Goal: Book appointment/travel/reservation

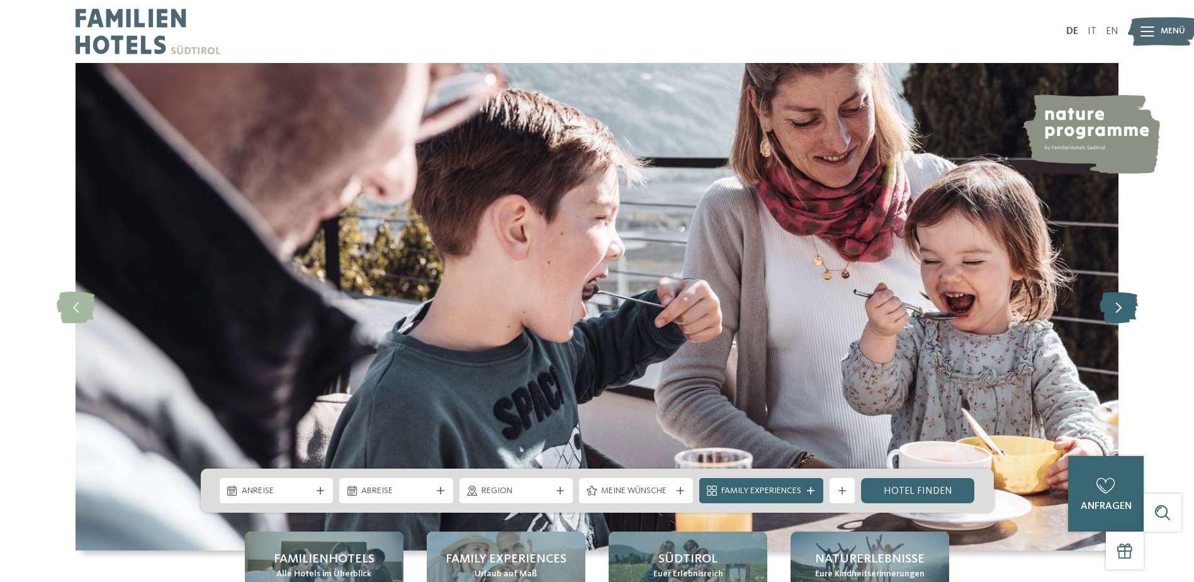
click at [1125, 310] on icon at bounding box center [1119, 306] width 38 height 31
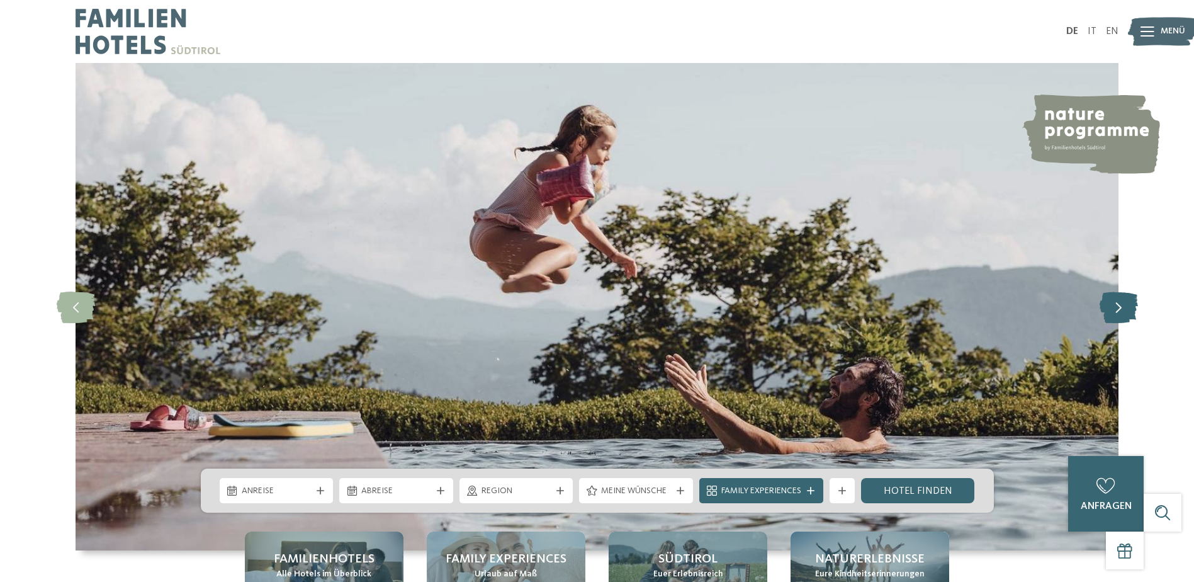
click at [1125, 310] on icon at bounding box center [1119, 306] width 38 height 31
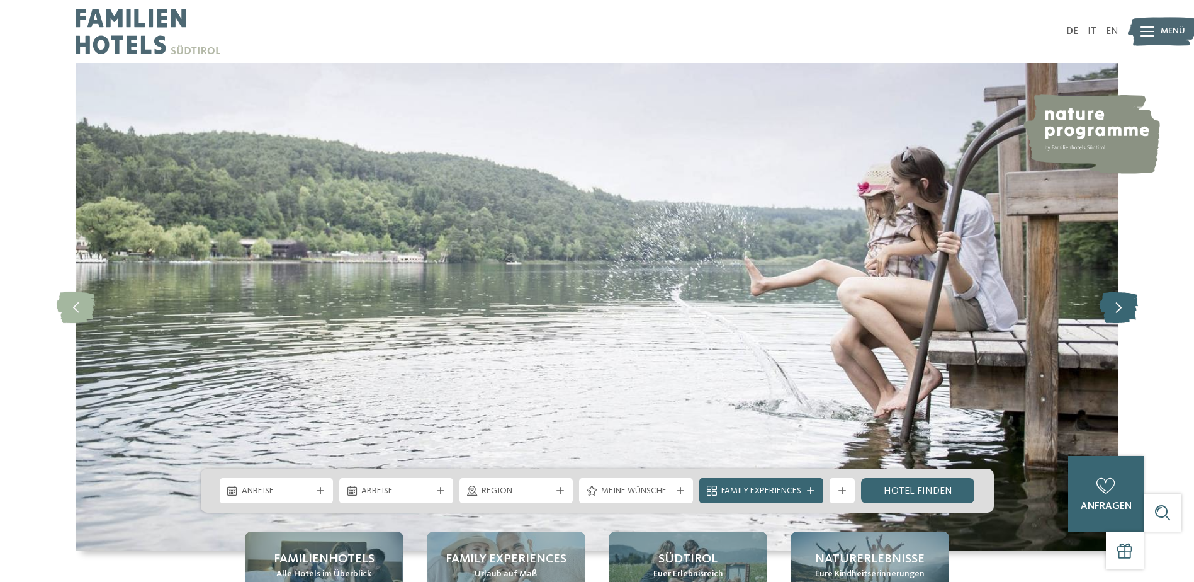
click at [1125, 310] on icon at bounding box center [1119, 306] width 38 height 31
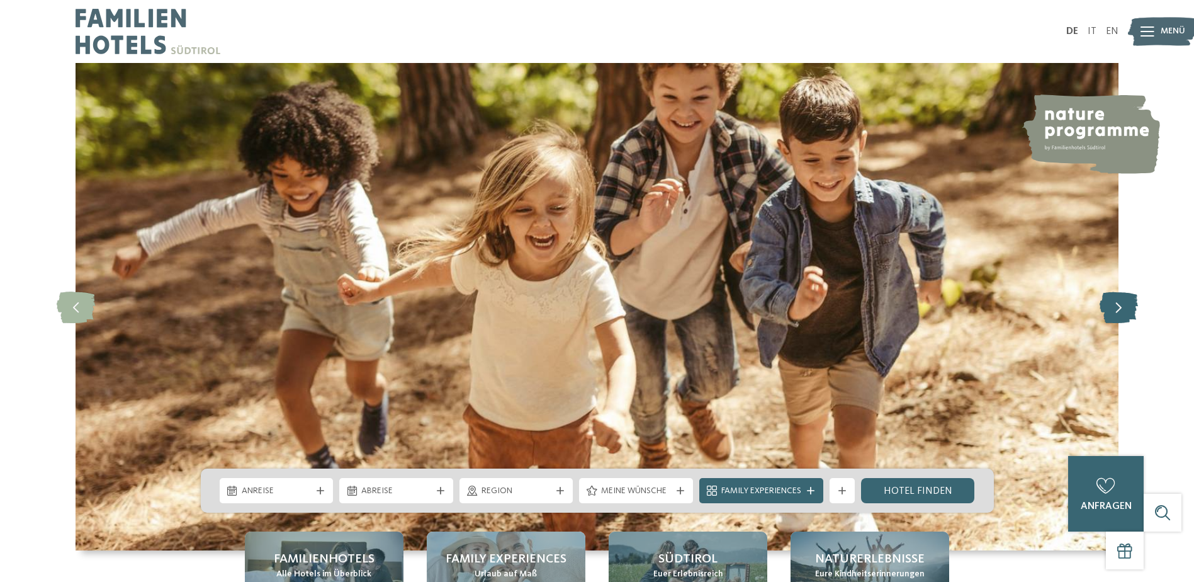
click at [1125, 310] on icon at bounding box center [1119, 306] width 38 height 31
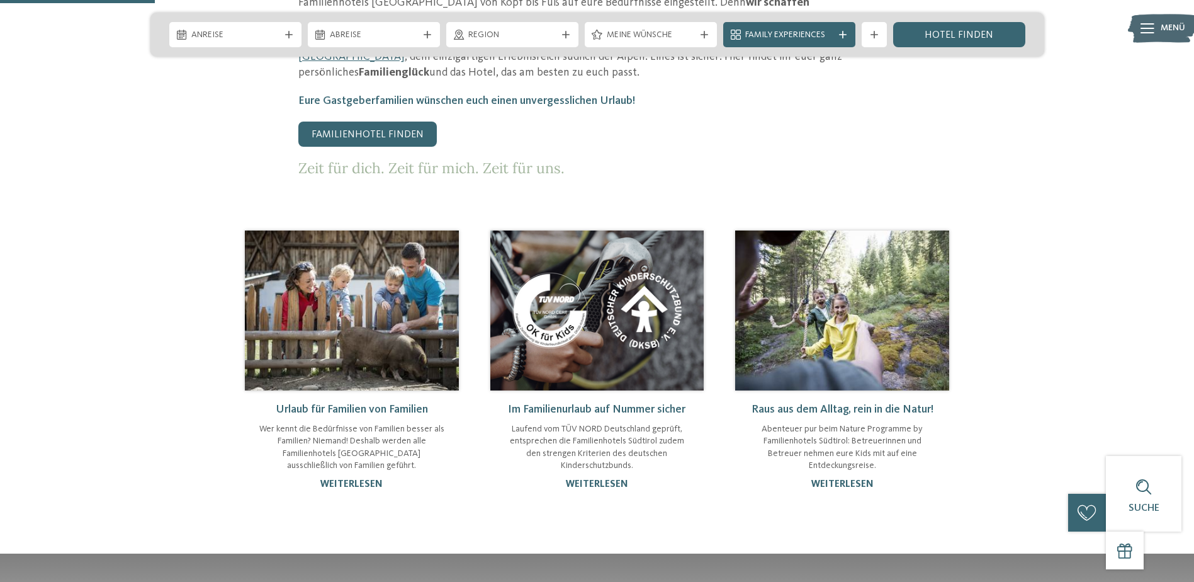
scroll to position [755, 0]
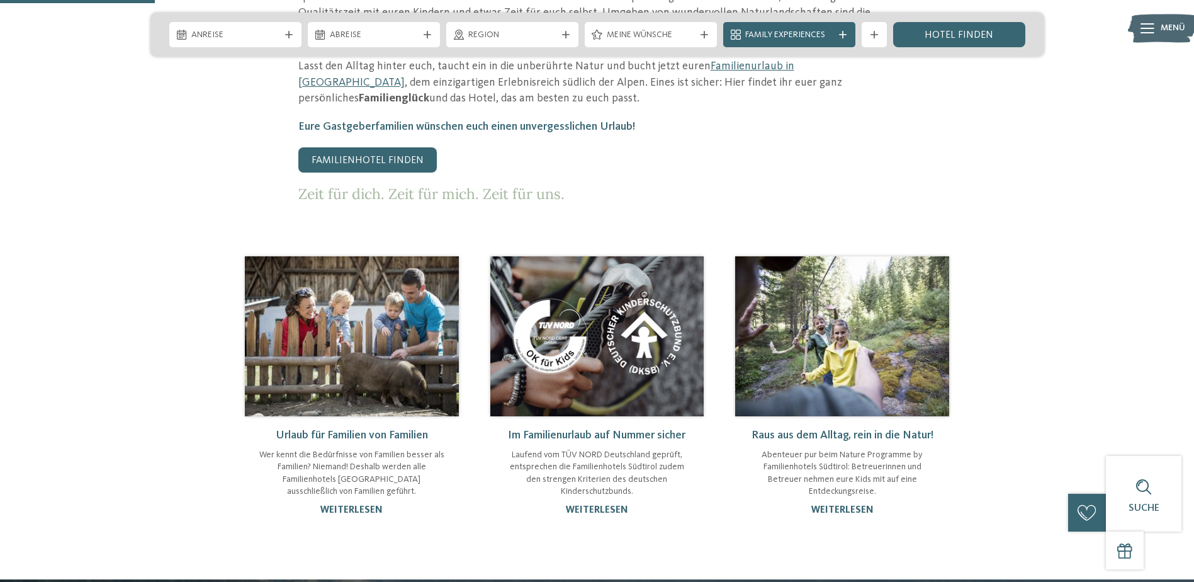
click at [405, 276] on img at bounding box center [352, 336] width 214 height 160
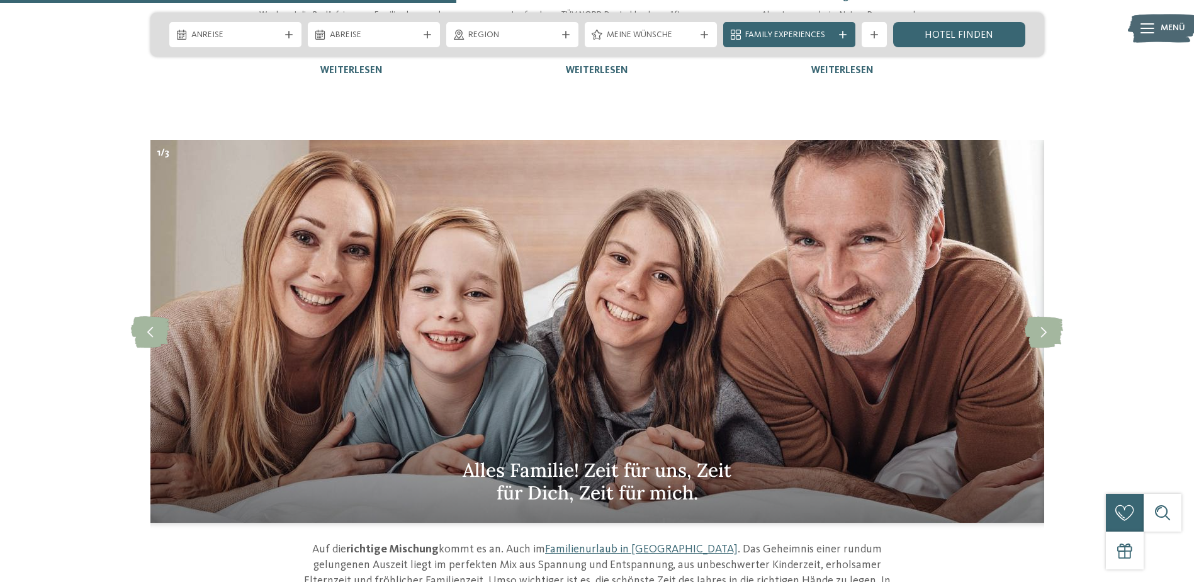
scroll to position [944, 0]
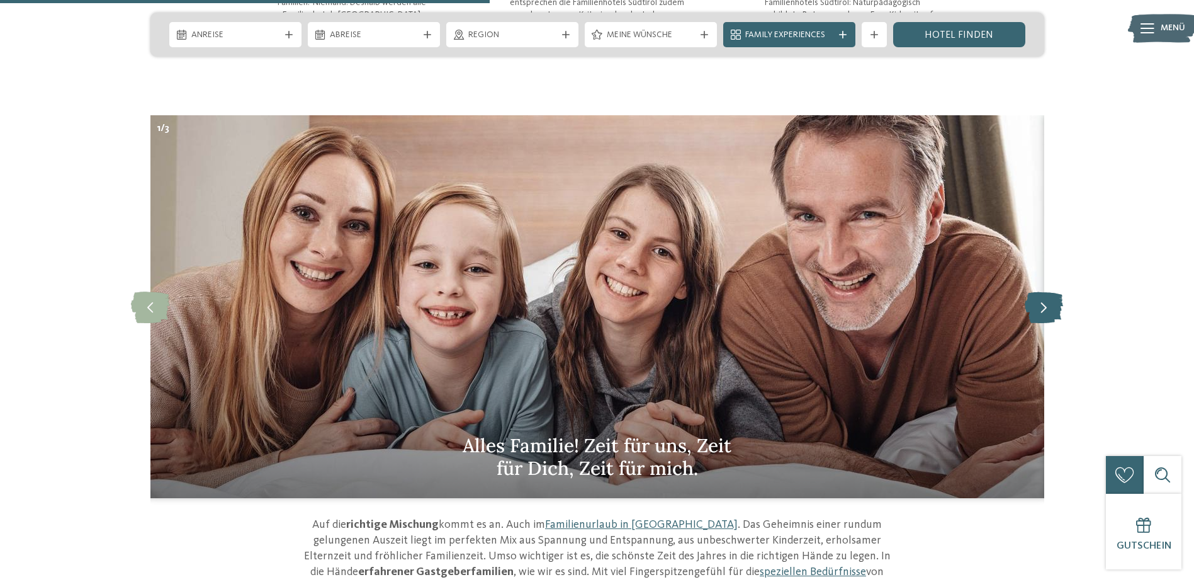
click at [1036, 299] on icon at bounding box center [1044, 306] width 38 height 31
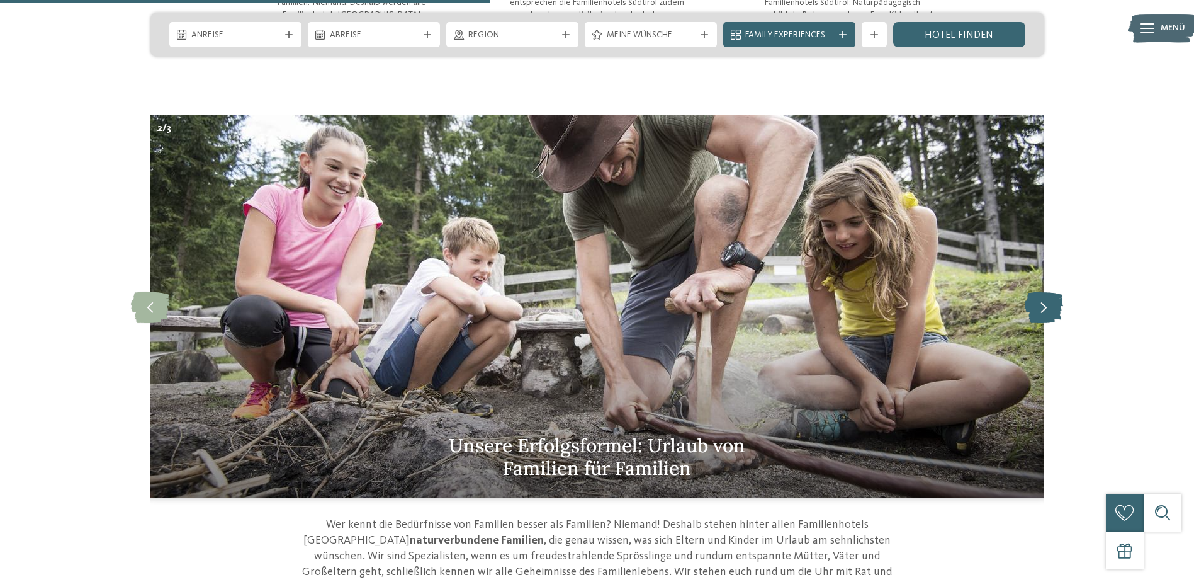
click at [1036, 299] on icon at bounding box center [1044, 306] width 38 height 31
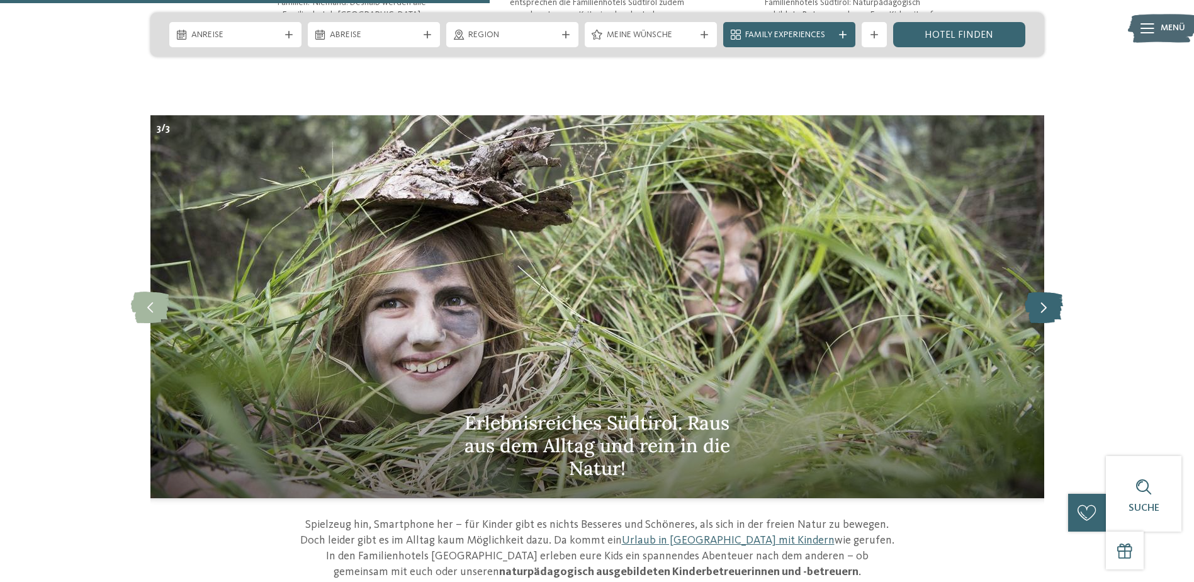
click at [1036, 299] on icon at bounding box center [1044, 306] width 38 height 31
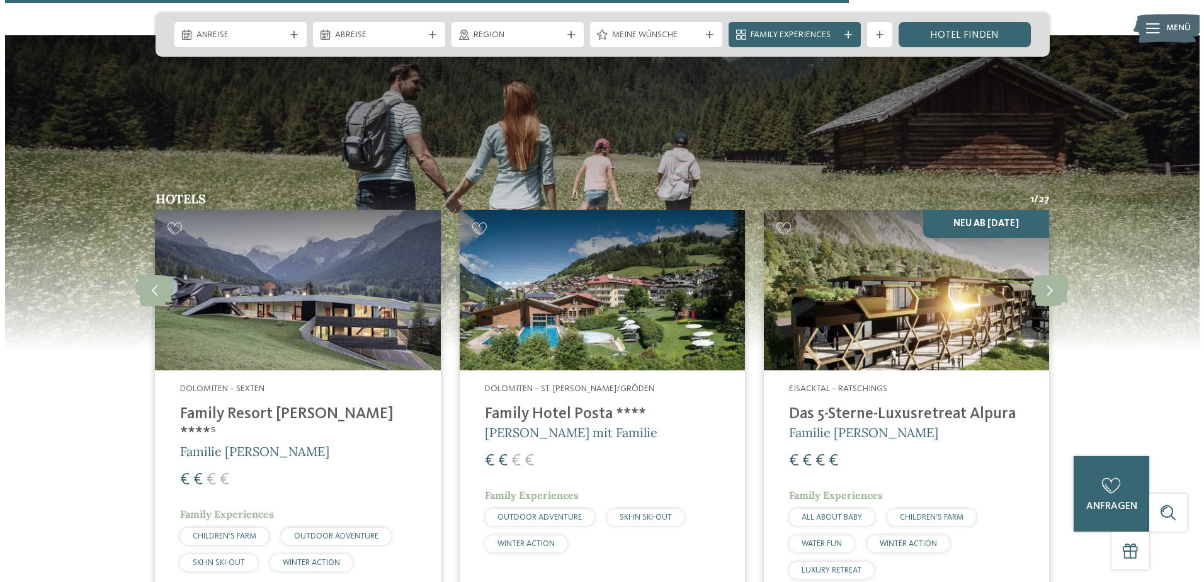
scroll to position [1637, 0]
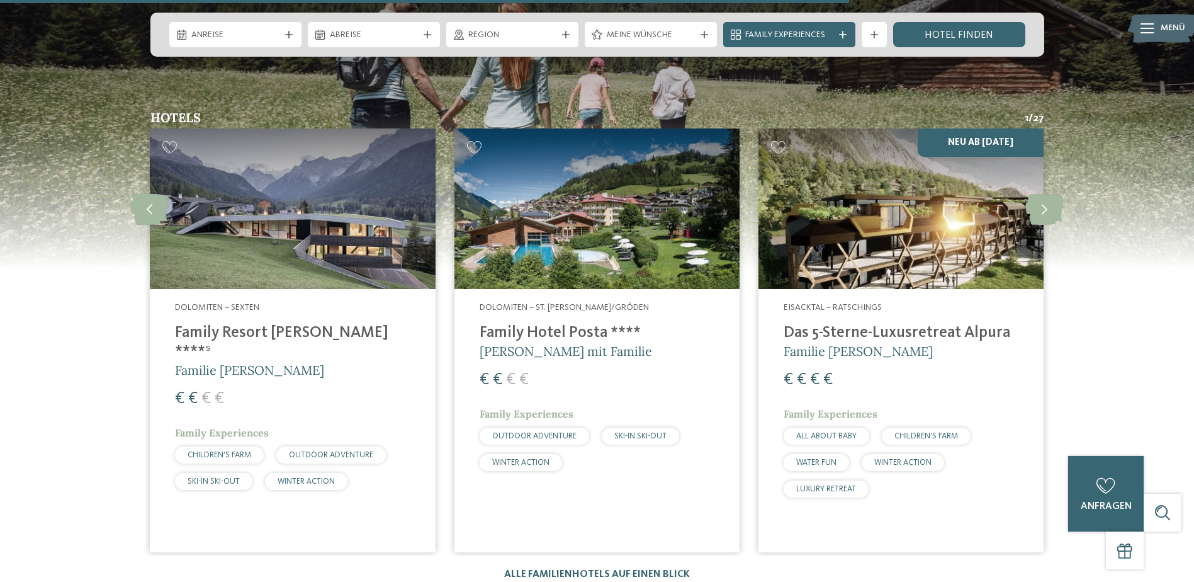
click at [287, 235] on img at bounding box center [292, 208] width 285 height 161
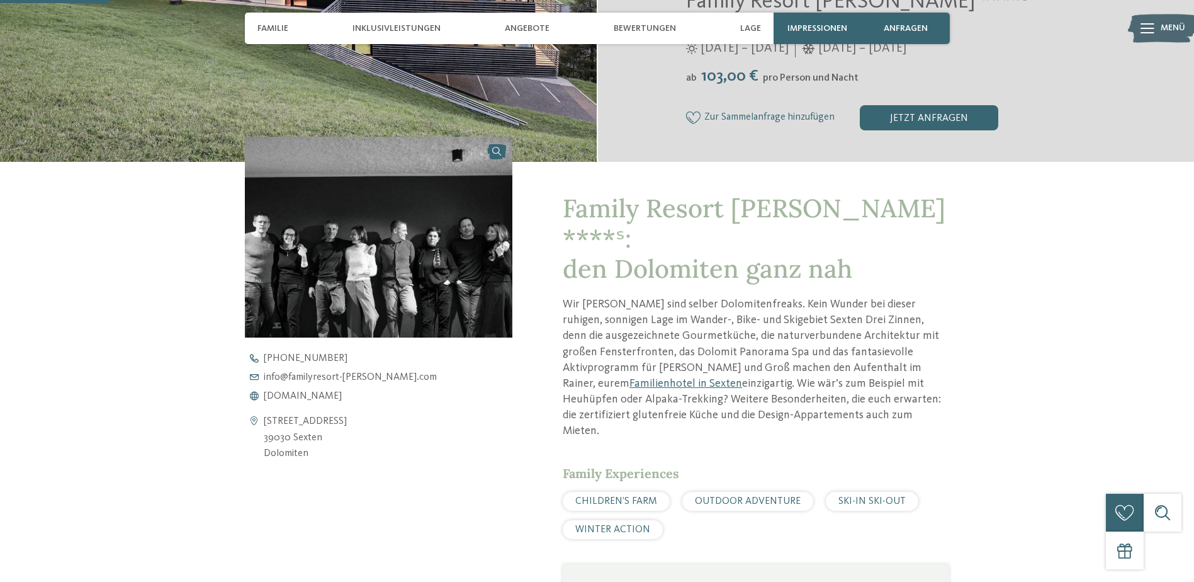
scroll to position [504, 0]
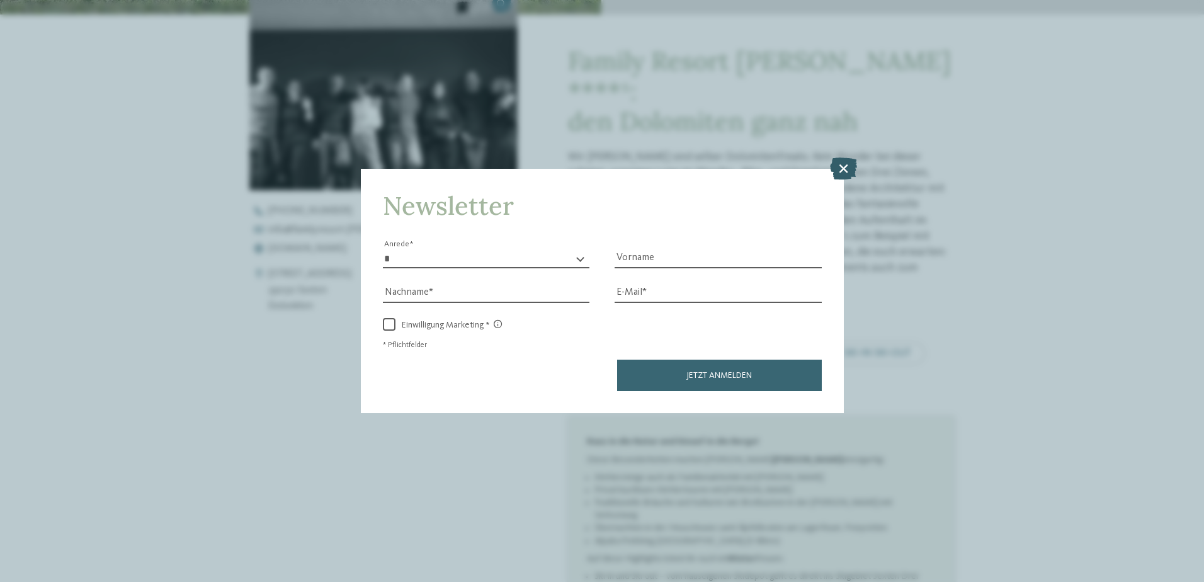
click at [850, 160] on icon at bounding box center [843, 168] width 27 height 22
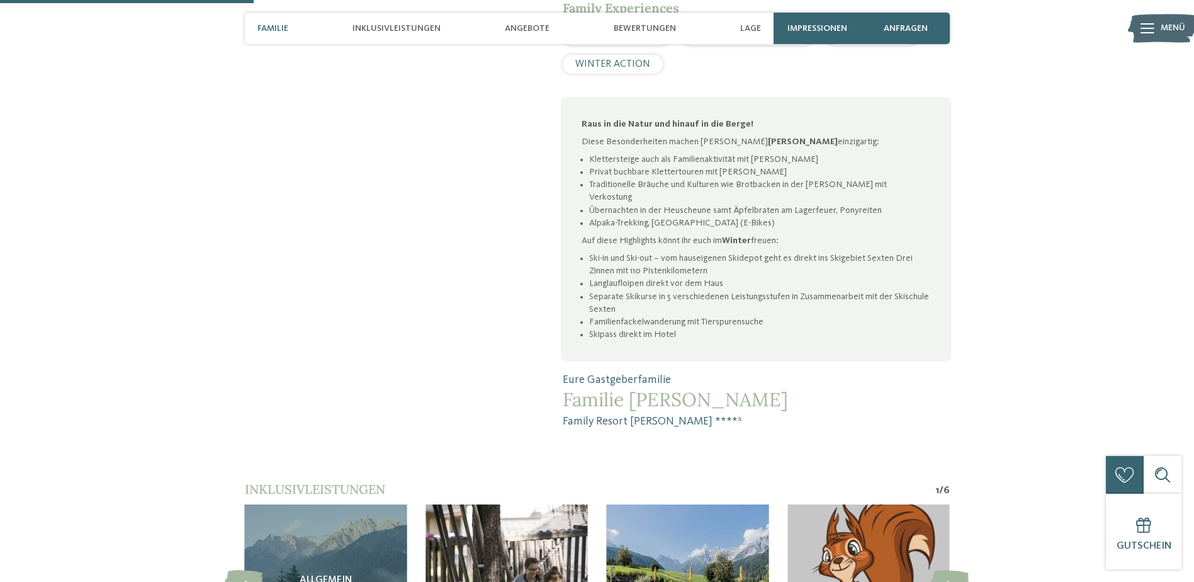
scroll to position [818, 0]
